Goal: Information Seeking & Learning: Learn about a topic

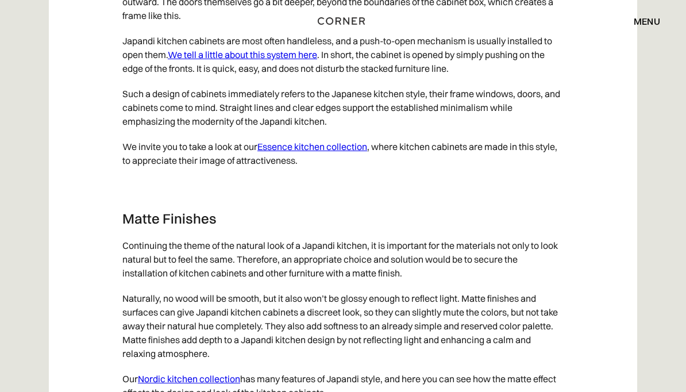
scroll to position [4744, 0]
click at [225, 60] on link "We tell a little about this system here" at bounding box center [242, 54] width 149 height 11
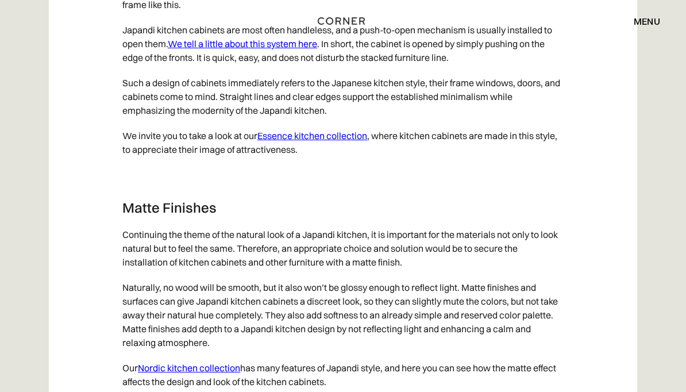
scroll to position [4757, 0]
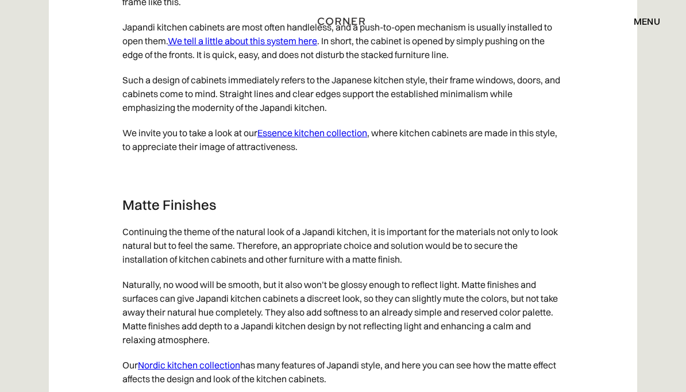
click at [275, 139] on link "Essence kitchen collection" at bounding box center [313, 132] width 110 height 11
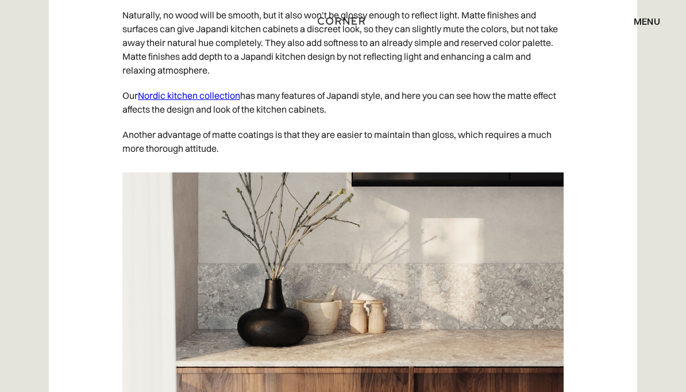
scroll to position [5026, 0]
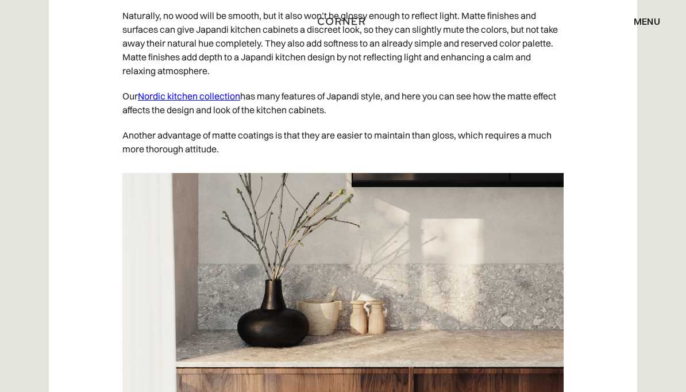
click at [155, 112] on p "Our Nordic kitchen collection has many features of Japandi style, and here you …" at bounding box center [343, 102] width 442 height 39
click at [165, 102] on link "Nordic kitchen collection" at bounding box center [189, 95] width 102 height 11
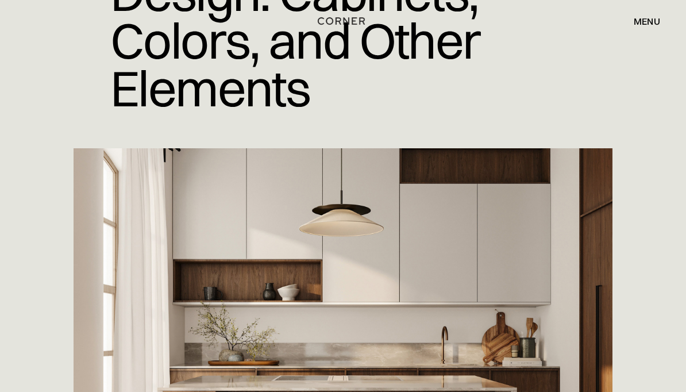
scroll to position [0, 0]
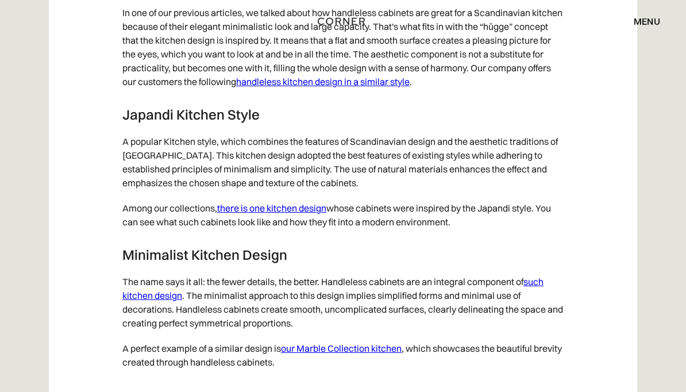
scroll to position [5927, 0]
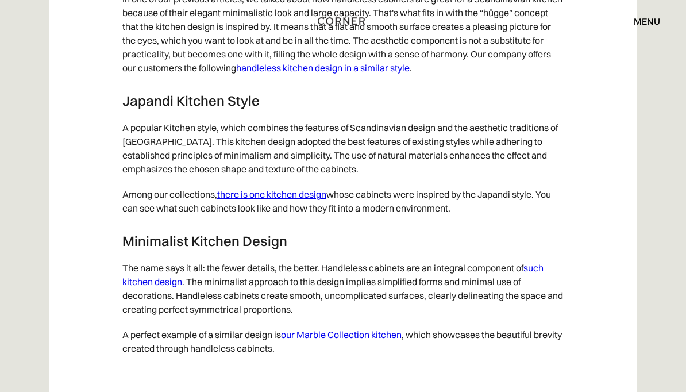
click at [251, 201] on link "there is one kitchen design" at bounding box center [271, 194] width 109 height 11
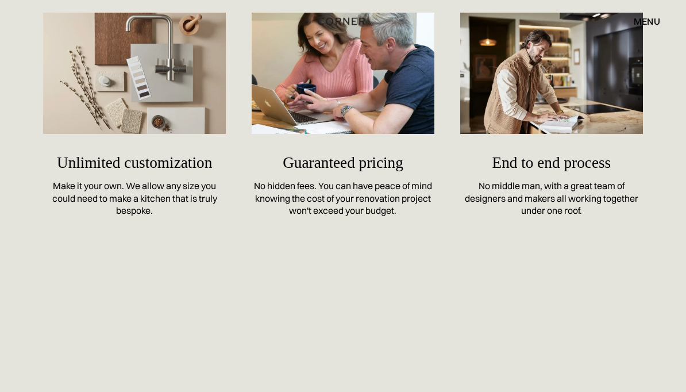
scroll to position [4714, 0]
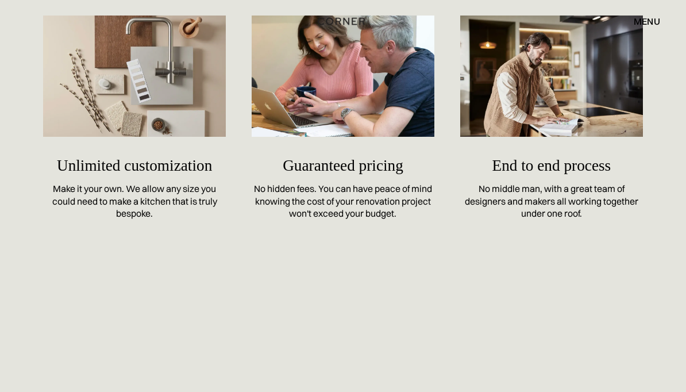
click at [325, 104] on img at bounding box center [343, 77] width 183 height 122
click at [308, 148] on h5 "Guaranteed pricing" at bounding box center [343, 165] width 183 height 34
click at [307, 148] on h5 "Guaranteed pricing" at bounding box center [343, 165] width 183 height 34
click at [297, 204] on div "No hidden fees. You can have peace of mind knowing the cost of your renovation …" at bounding box center [343, 201] width 183 height 37
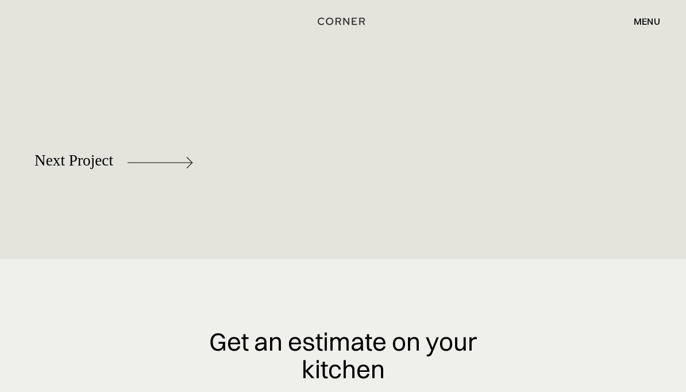
scroll to position [4941, 0]
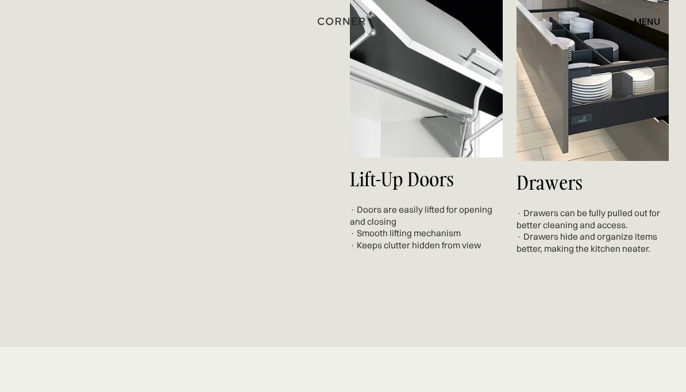
scroll to position [4097, 0]
